Goal: Task Accomplishment & Management: Manage account settings

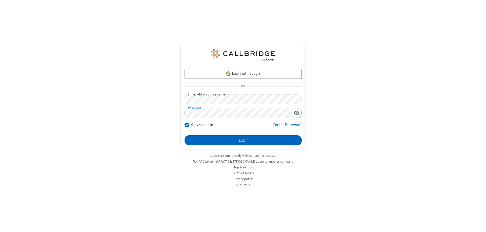
click at [243, 140] on button "Login" at bounding box center [243, 140] width 117 height 10
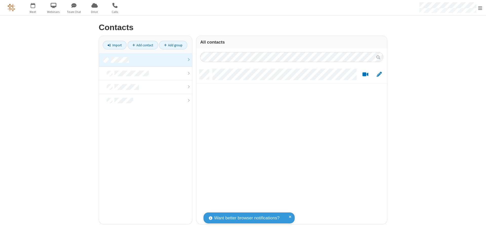
scroll to position [155, 187]
click at [146, 60] on link at bounding box center [145, 60] width 93 height 14
click at [143, 45] on link "Add contact" at bounding box center [143, 45] width 31 height 9
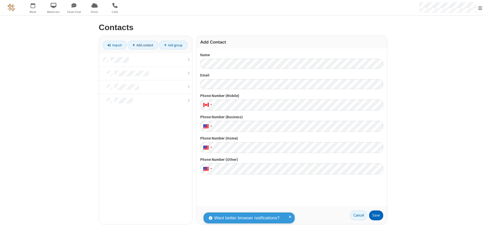
click at [377, 215] on button "Save" at bounding box center [376, 216] width 14 height 10
